Goal: Task Accomplishment & Management: Manage account settings

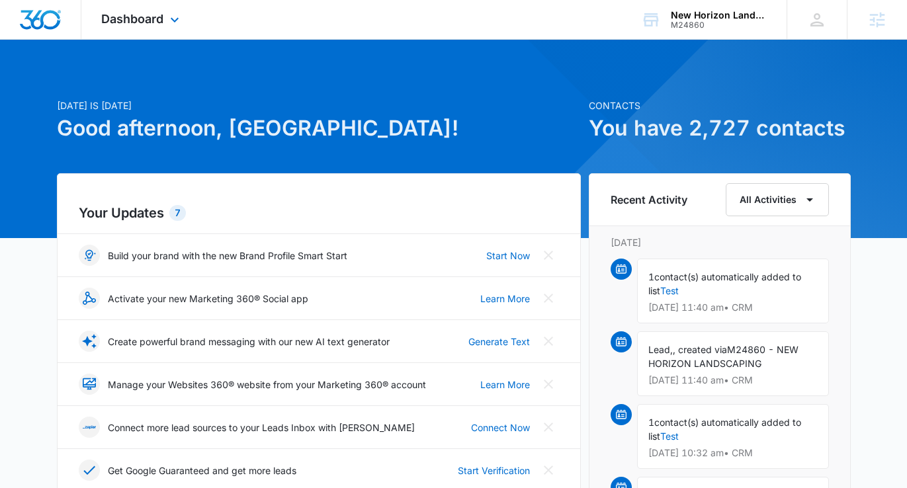
click at [143, 10] on div "Dashboard Apps Reputation Websites Forms CRM Email Social Shop Payments POS Con…" at bounding box center [141, 19] width 121 height 39
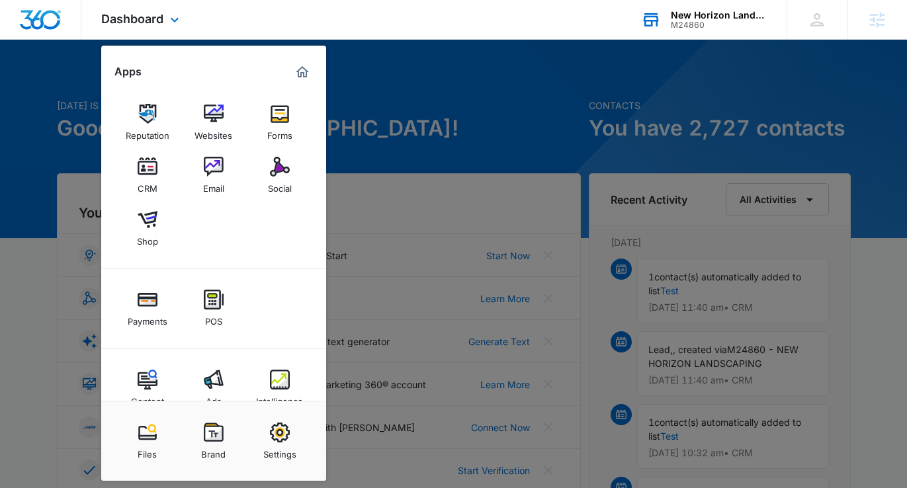
click at [721, 7] on div "New Horizon Landscaping & Design M24860 Your Accounts View All" at bounding box center [703, 19] width 165 height 39
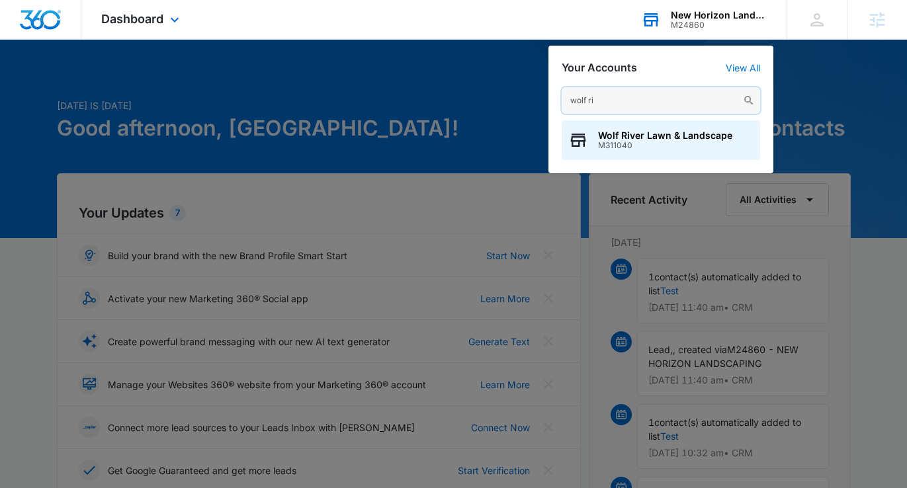
type input "wolf ri"
click at [637, 149] on span "M311040" at bounding box center [665, 145] width 134 height 9
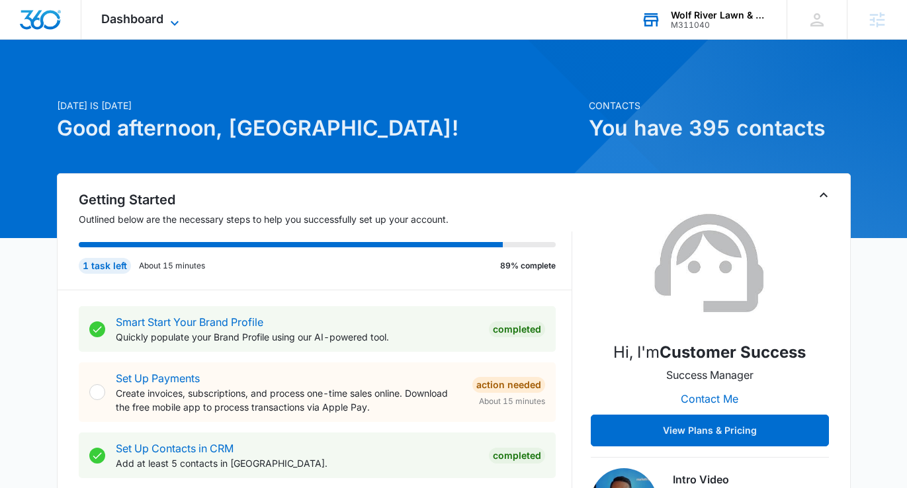
click at [155, 15] on span "Dashboard" at bounding box center [132, 19] width 62 height 14
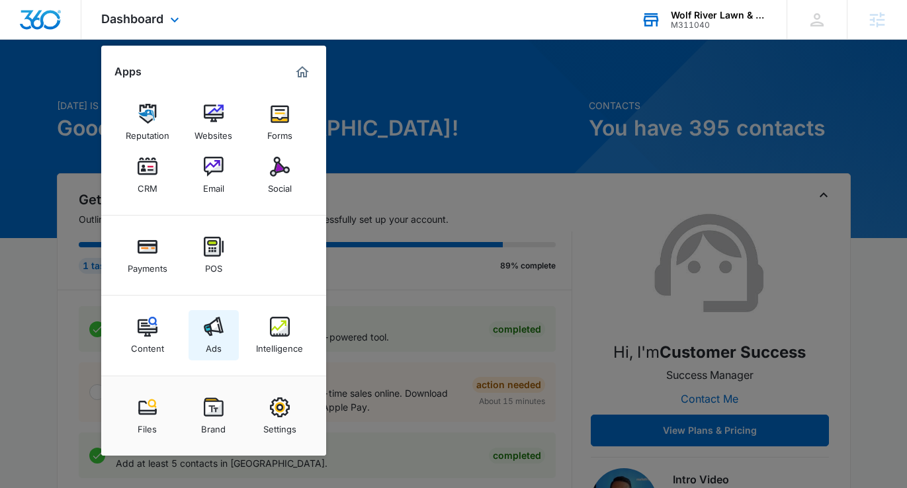
click at [202, 352] on link "Ads" at bounding box center [213, 335] width 50 height 50
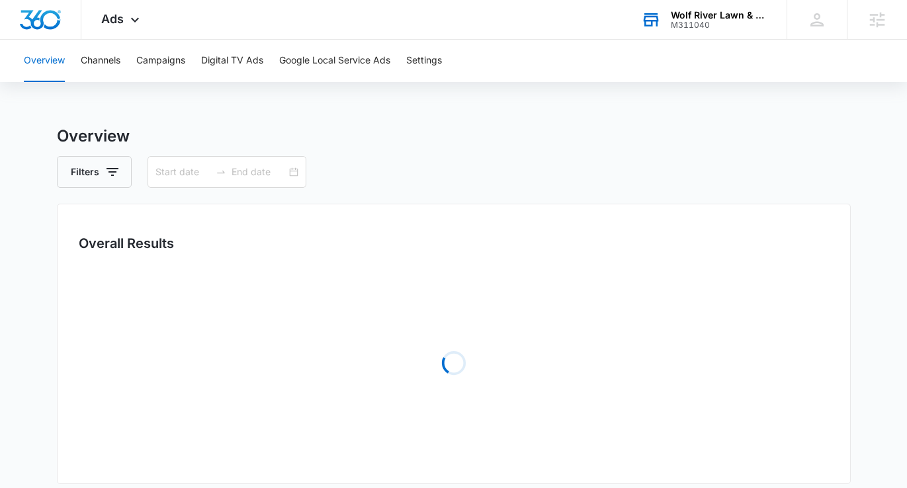
type input "07/15/2025"
type input "08/14/2025"
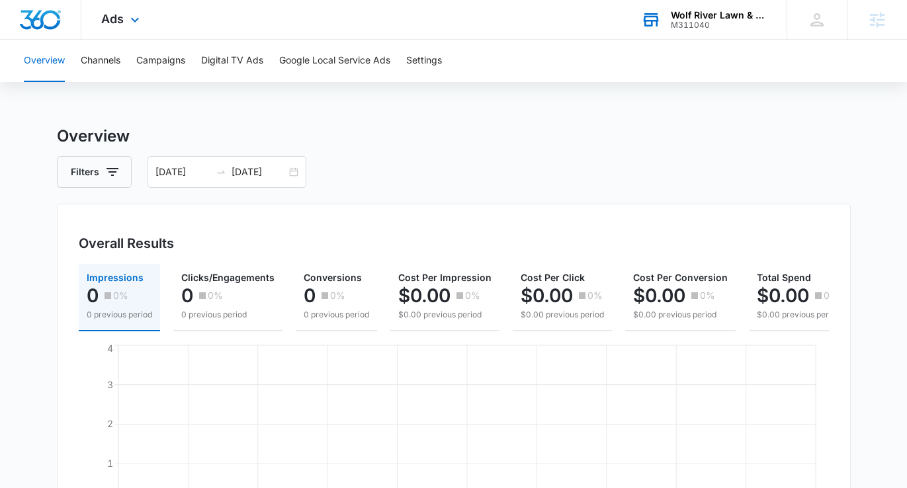
click at [81, 12] on div "Ads Apps Reputation Websites Forms CRM Email Social Payments POS Content Ads In…" at bounding box center [121, 19] width 81 height 39
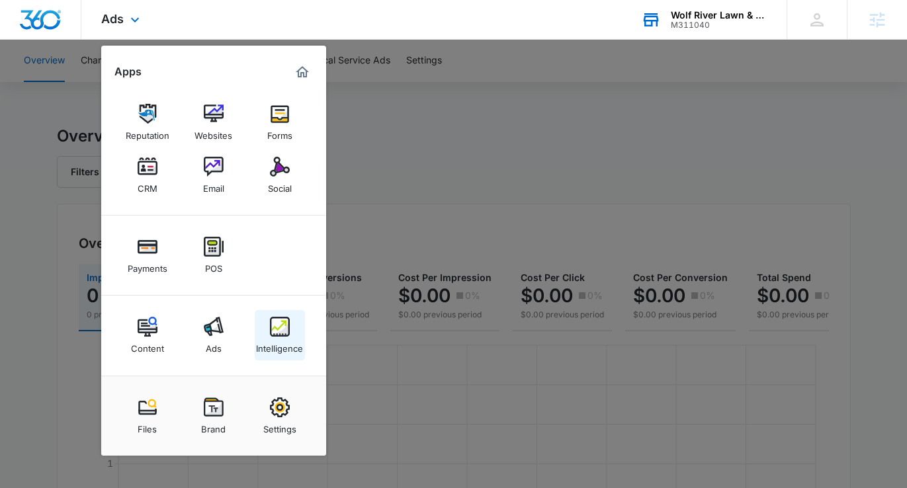
click at [266, 348] on div "Intelligence" at bounding box center [279, 345] width 47 height 17
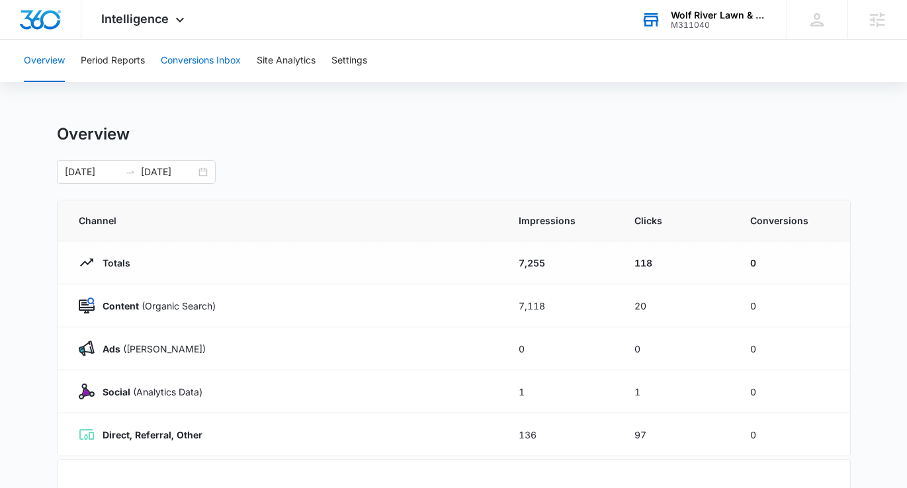
click at [181, 60] on button "Conversions Inbox" at bounding box center [201, 61] width 80 height 42
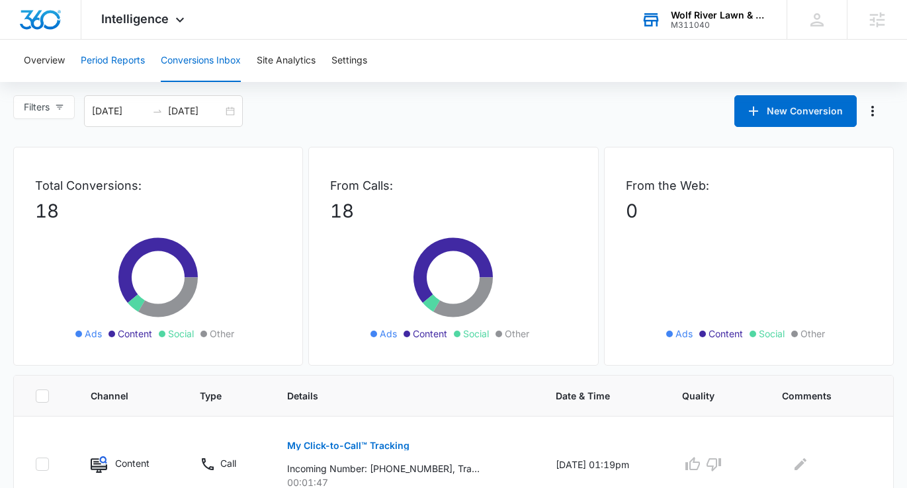
click at [97, 57] on button "Period Reports" at bounding box center [113, 61] width 64 height 42
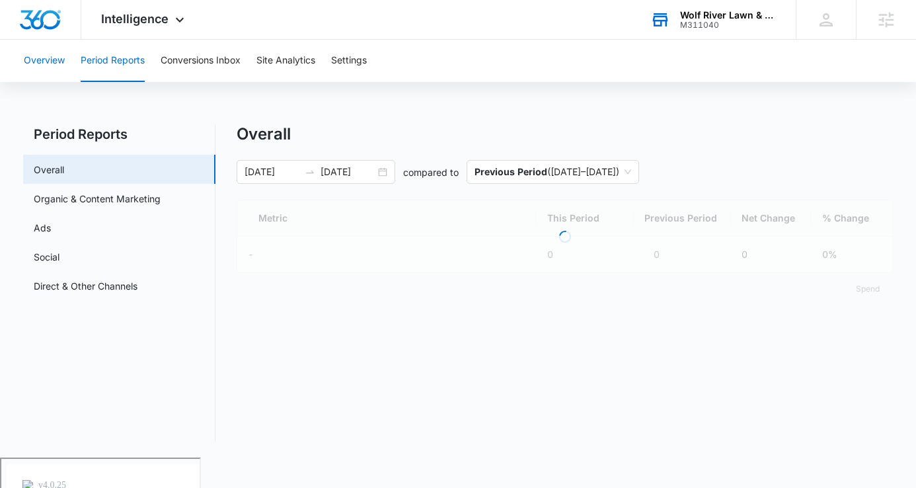
click at [46, 65] on button "Overview" at bounding box center [44, 61] width 41 height 42
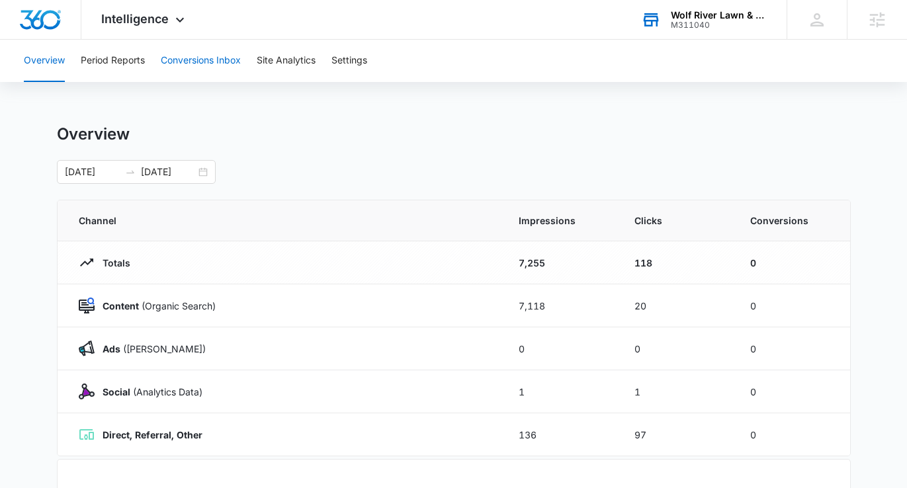
click at [195, 56] on button "Conversions Inbox" at bounding box center [201, 61] width 80 height 42
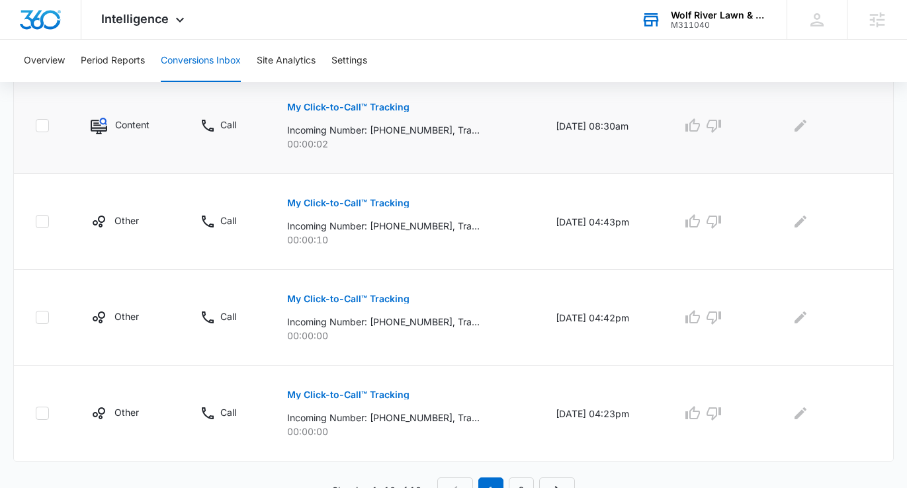
scroll to position [928, 0]
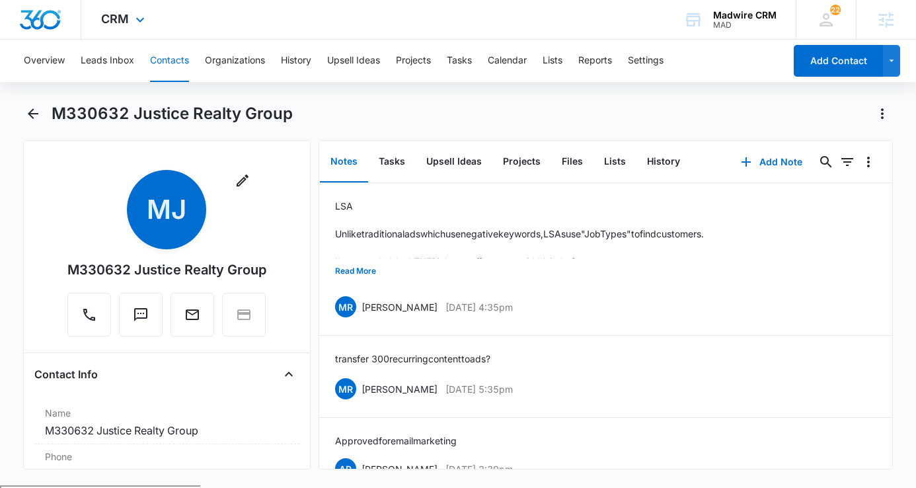
scroll to position [45, 0]
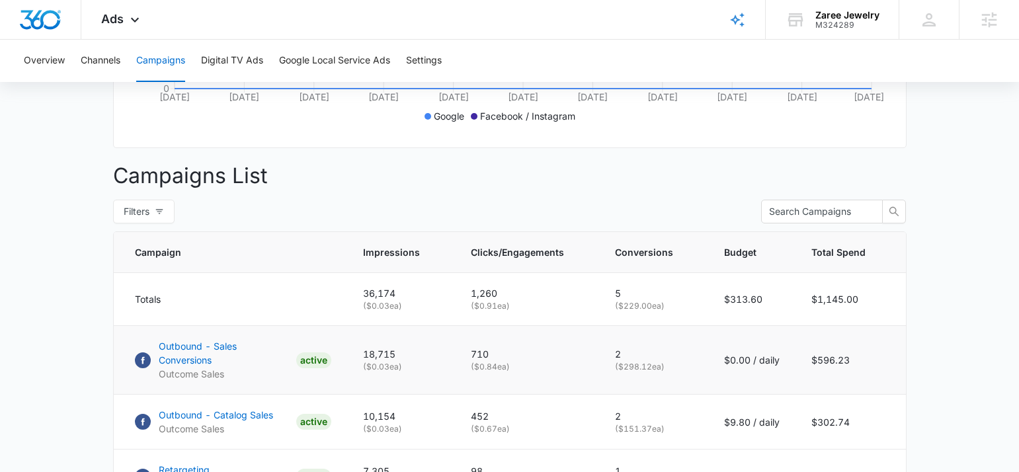
scroll to position [479, 0]
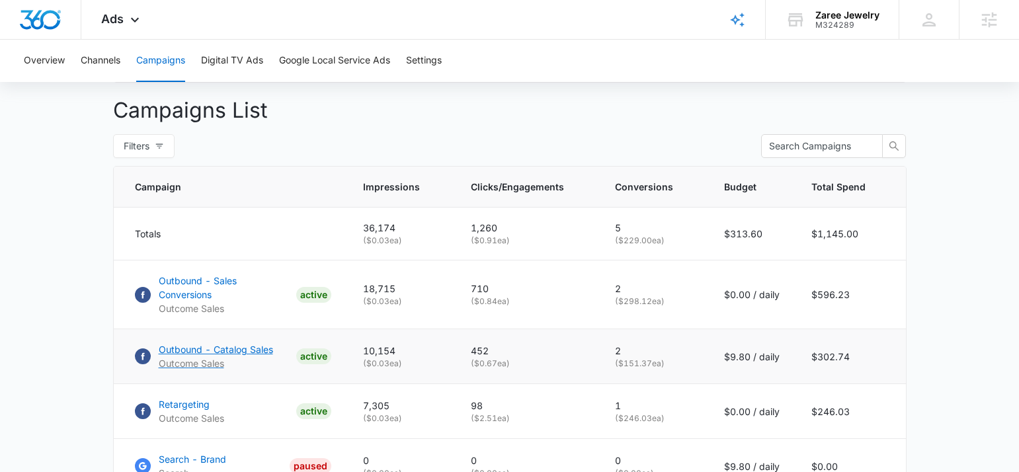
click at [241, 346] on p "Outbound - Catalog Sales" at bounding box center [216, 350] width 114 height 14
